Goal: Task Accomplishment & Management: Manage account settings

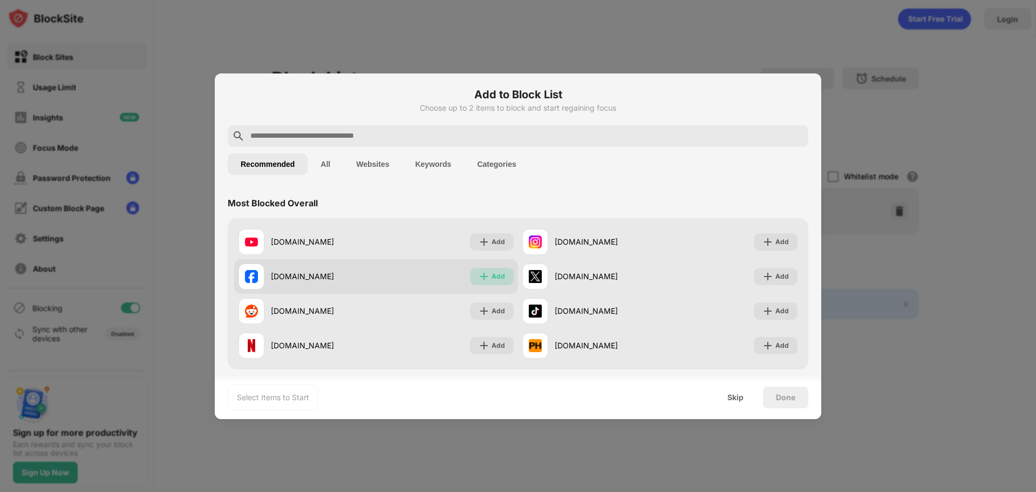
click at [487, 268] on div "Add" at bounding box center [492, 276] width 44 height 17
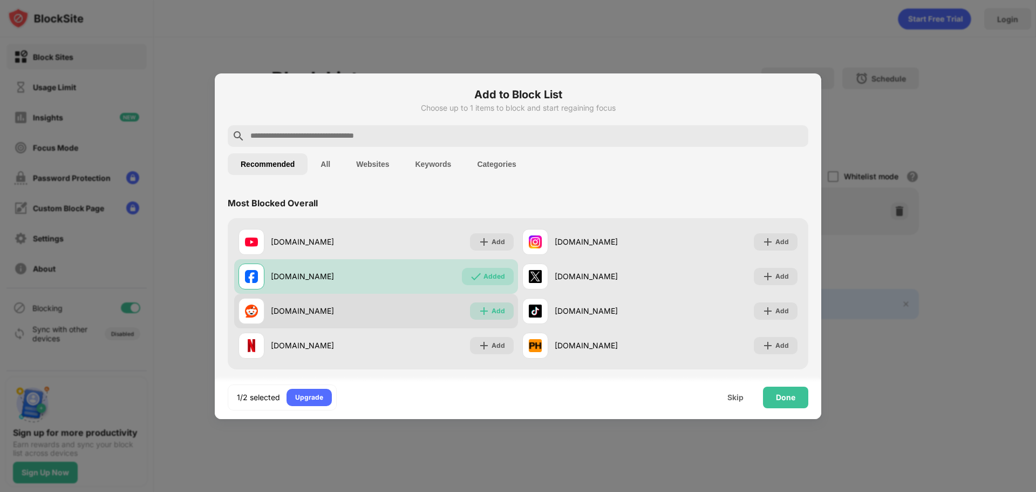
click at [482, 306] on img at bounding box center [484, 310] width 11 height 11
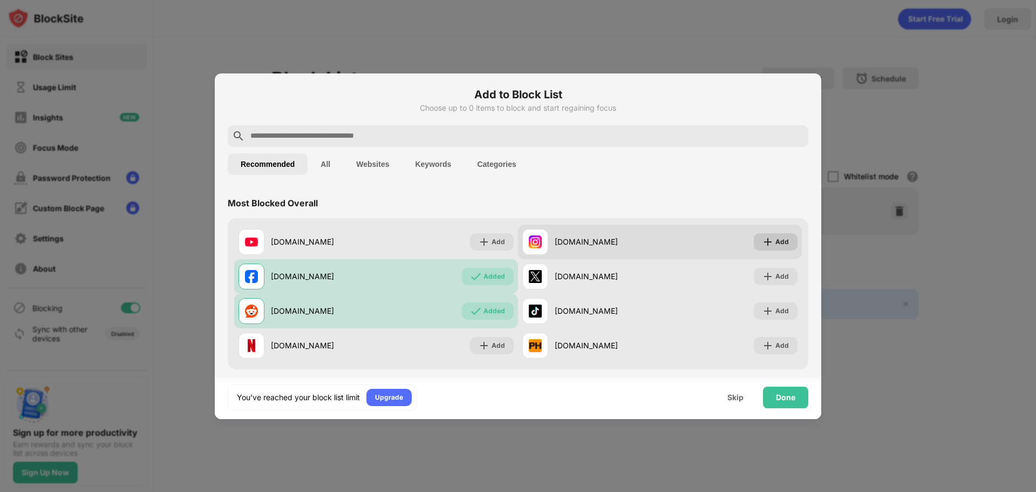
click at [776, 239] on div "Add" at bounding box center [781, 241] width 13 height 11
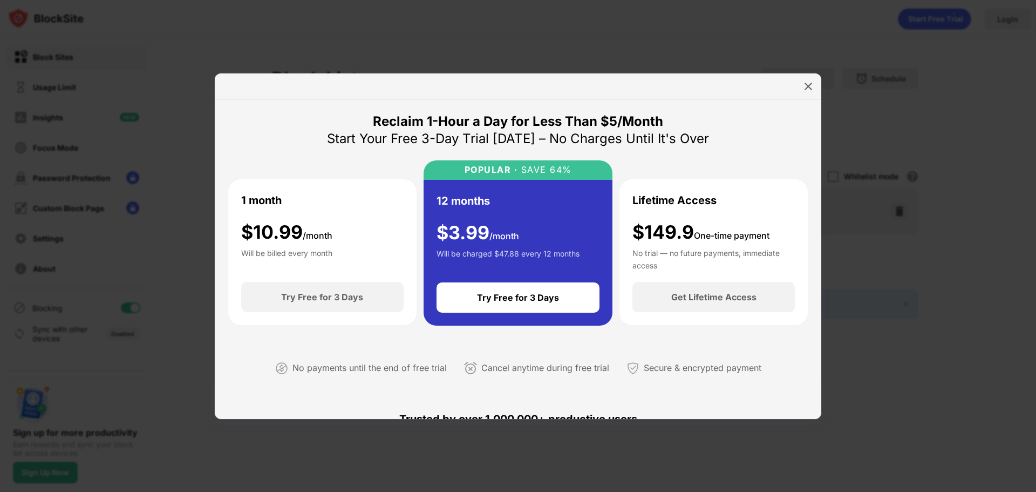
click at [603, 132] on div "Start Your Free 3-Day Trial [DATE] – No Charges Until It's Over" at bounding box center [518, 138] width 382 height 17
click at [807, 96] on div at bounding box center [518, 86] width 606 height 26
click at [807, 88] on img at bounding box center [808, 86] width 11 height 11
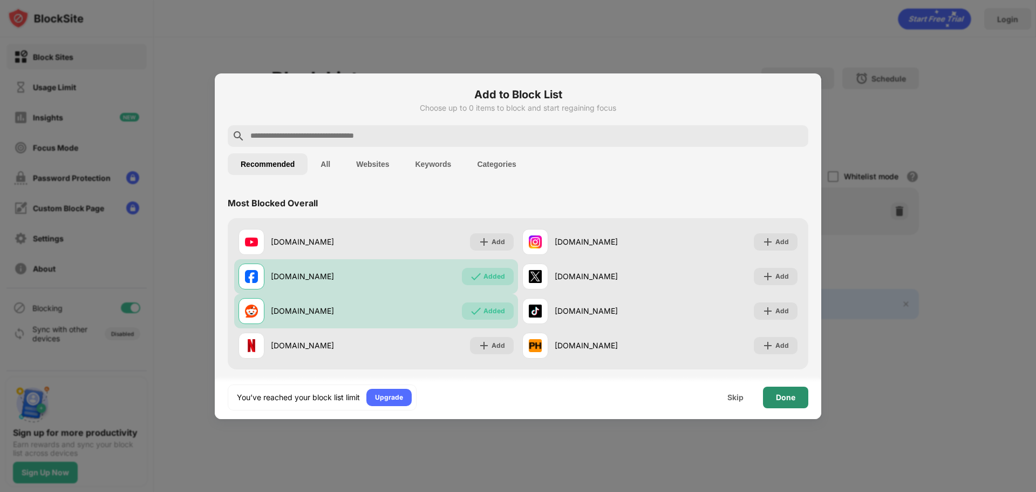
click at [773, 394] on div "Done" at bounding box center [785, 397] width 45 height 22
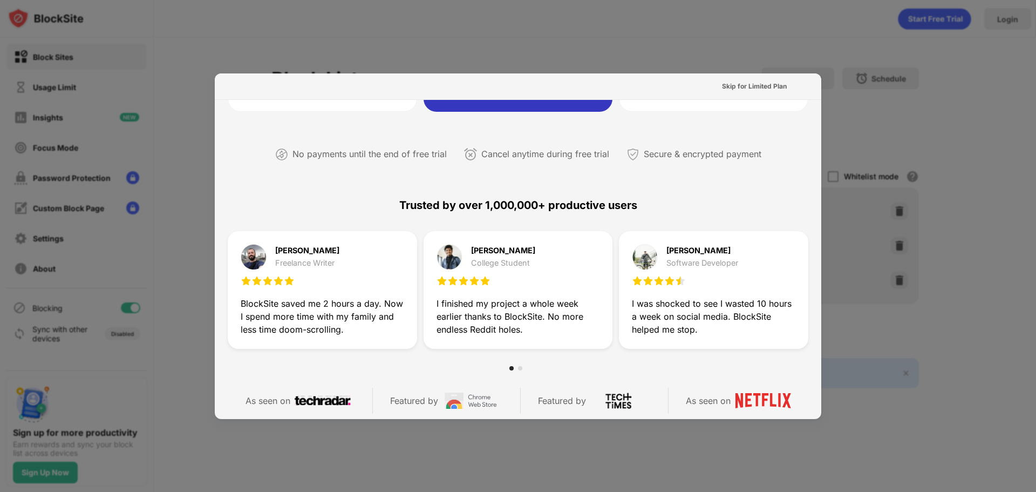
scroll to position [216, 0]
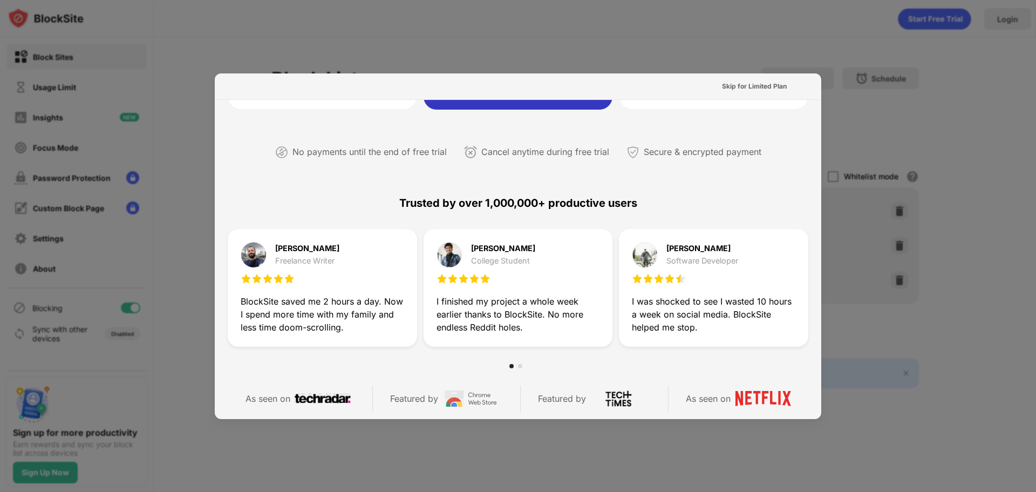
click at [862, 112] on div at bounding box center [518, 246] width 1036 height 492
click at [861, 118] on div at bounding box center [518, 246] width 1036 height 492
click at [856, 131] on div at bounding box center [518, 246] width 1036 height 492
click at [763, 81] on div "Skip for Limited Plan" at bounding box center [754, 86] width 65 height 11
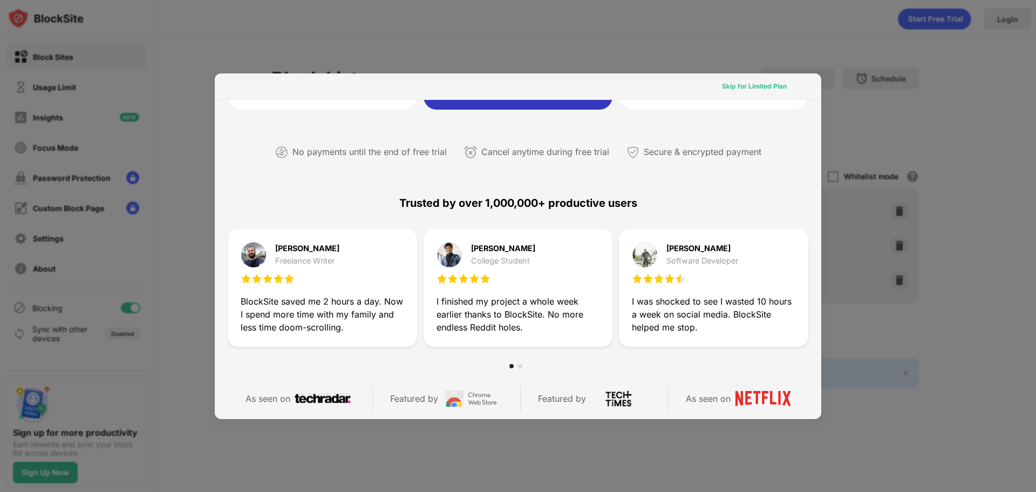
scroll to position [0, 0]
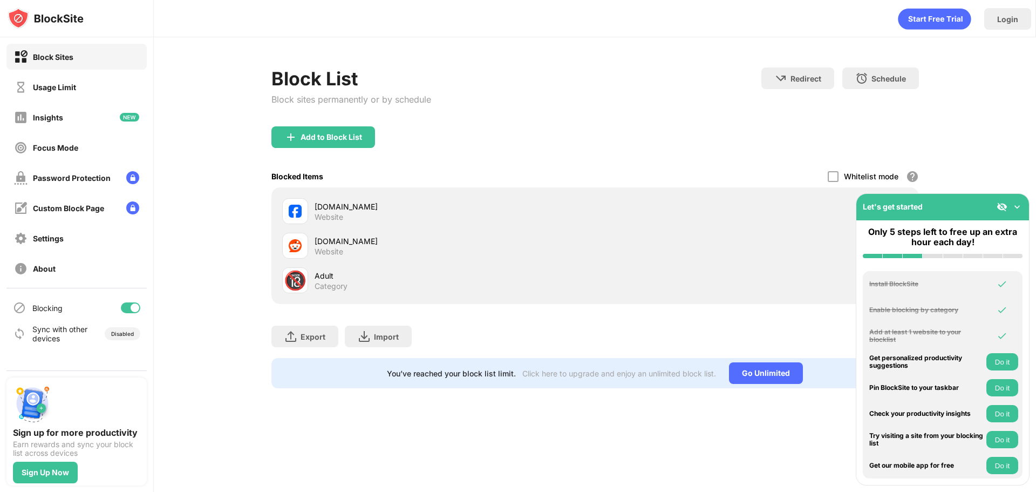
click at [478, 337] on div "Export Export Files (for websites items only) Import Import Files (for websites…" at bounding box center [594, 331] width 647 height 54
click at [1014, 206] on img at bounding box center [1017, 206] width 11 height 11
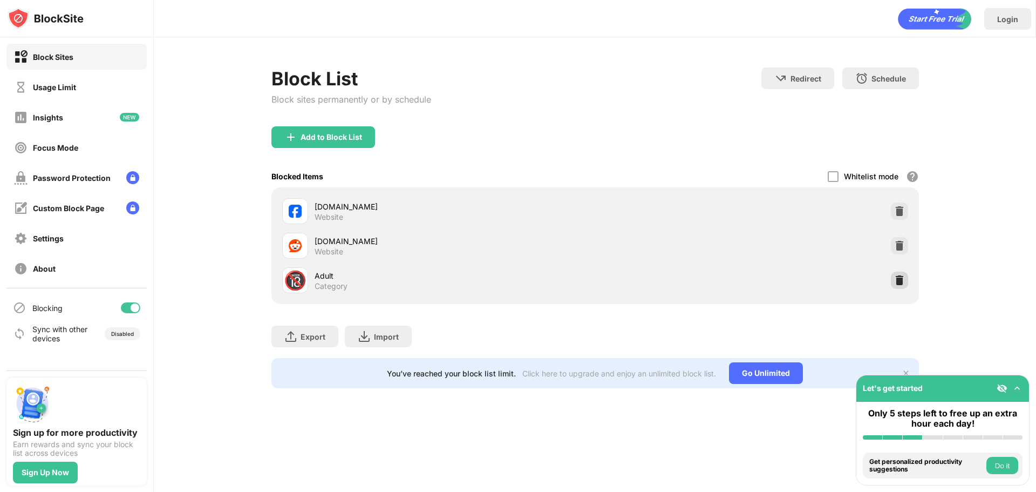
click at [895, 275] on img at bounding box center [899, 280] width 11 height 11
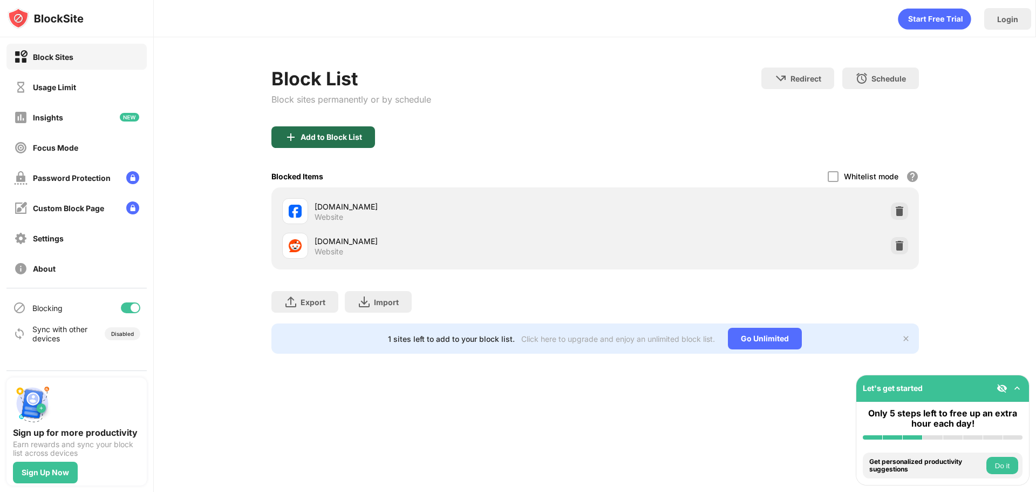
click at [339, 134] on div "Add to Block List" at bounding box center [332, 137] width 62 height 9
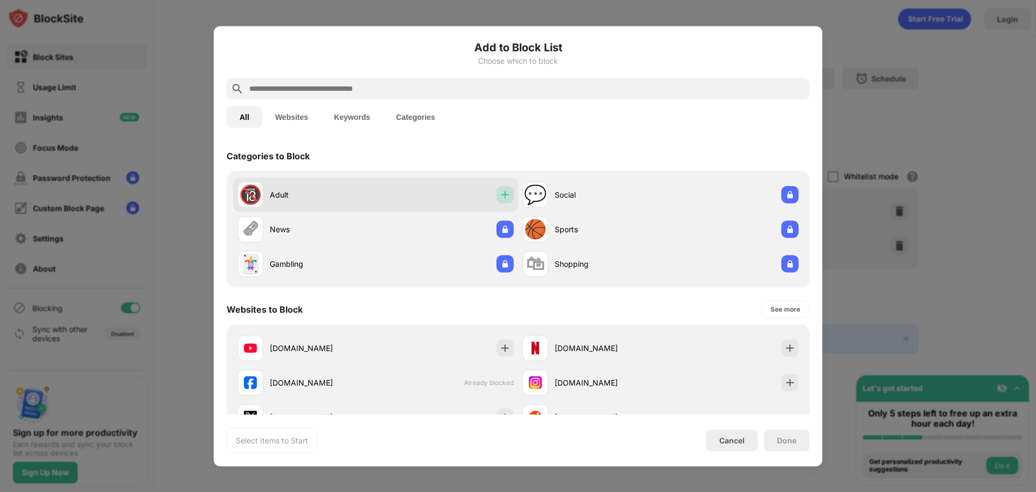
click at [506, 199] on img at bounding box center [505, 194] width 11 height 11
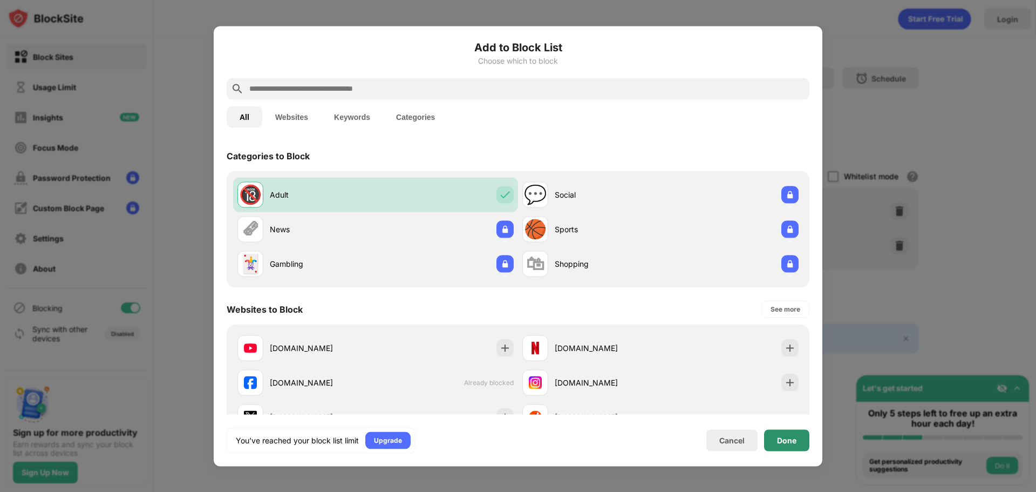
click at [794, 435] on div "Done" at bounding box center [786, 439] width 19 height 9
